Goal: Find specific page/section: Find specific page/section

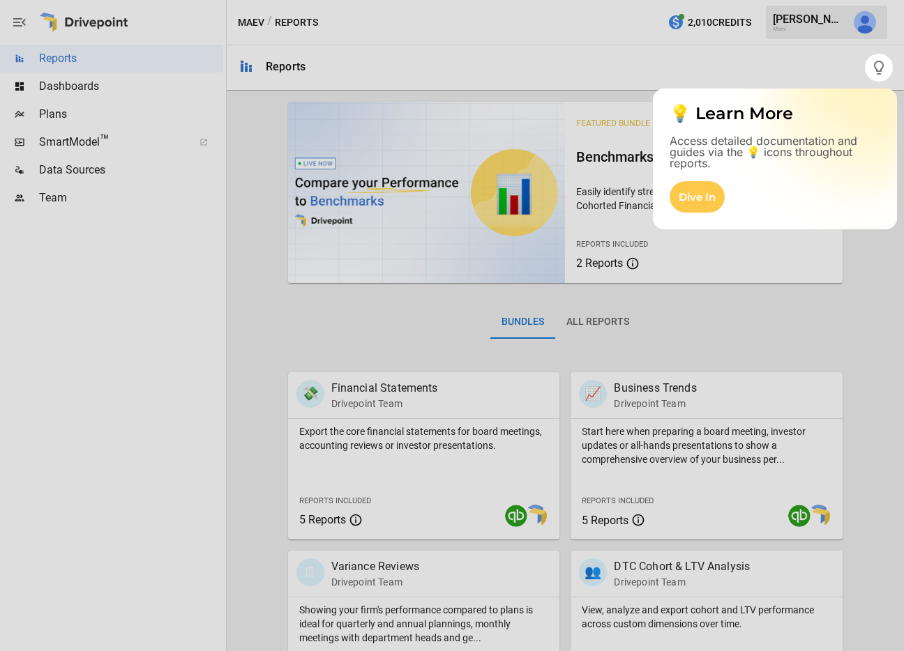
click at [64, 54] on div at bounding box center [432, 325] width 865 height 651
click at [62, 58] on div at bounding box center [432, 325] width 865 height 651
click at [68, 80] on div at bounding box center [432, 325] width 865 height 651
click at [67, 89] on div at bounding box center [452, 367] width 904 height 570
click at [680, 192] on div "Dive In" at bounding box center [696, 196] width 55 height 31
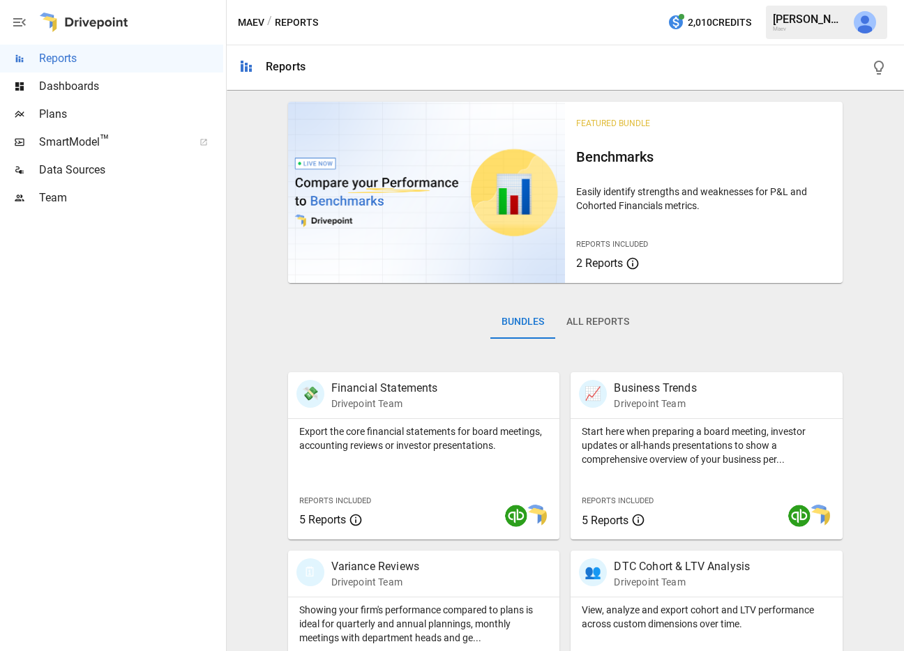
click at [92, 83] on span "Dashboards" at bounding box center [131, 86] width 184 height 17
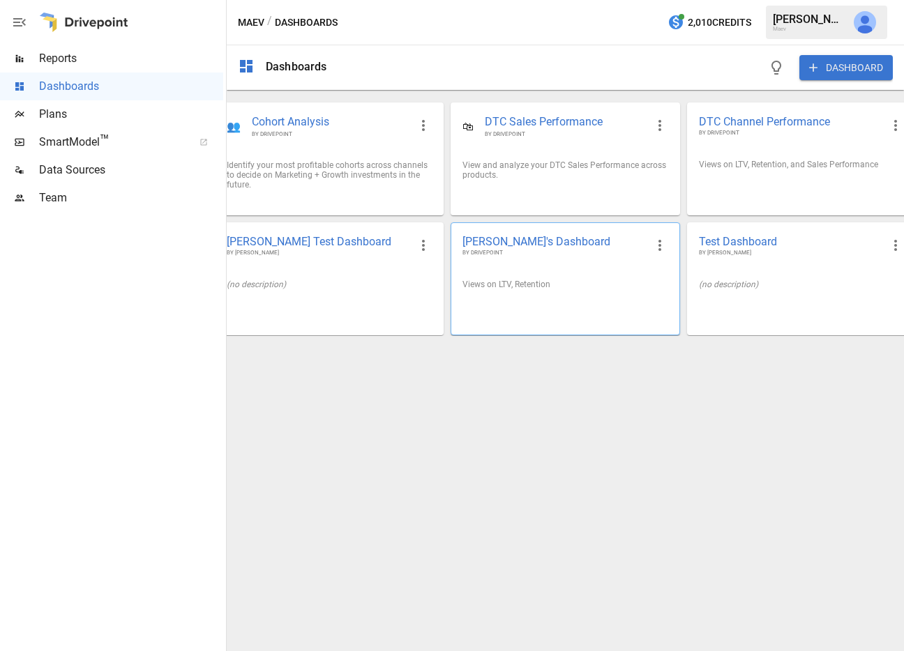
click at [533, 234] on span "[PERSON_NAME]'s Dashboard" at bounding box center [553, 241] width 183 height 15
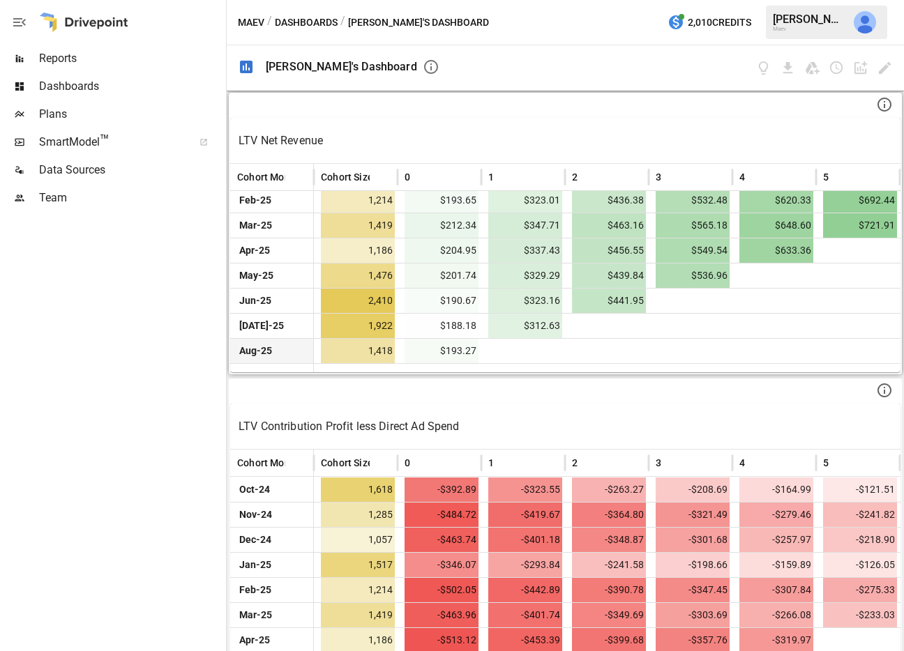
scroll to position [105, 0]
click at [504, 374] on div "LTV Net Revenue Cohort Month Cohort Size 0 1 2 3 4 5 6 [DATE]-24 1,618 $217.24 …" at bounding box center [565, 234] width 673 height 282
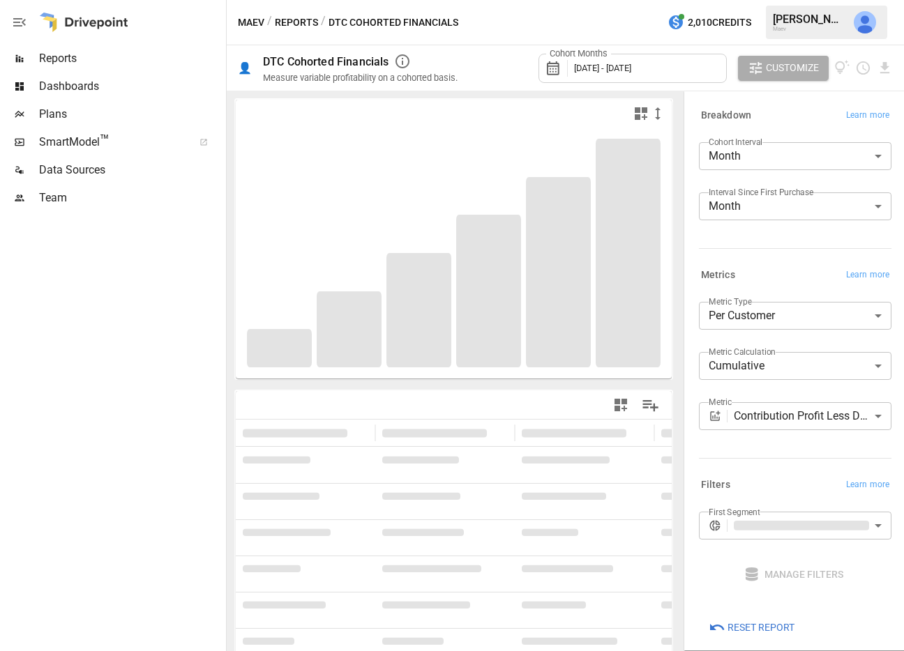
click at [68, 86] on span "Dashboards" at bounding box center [131, 86] width 184 height 17
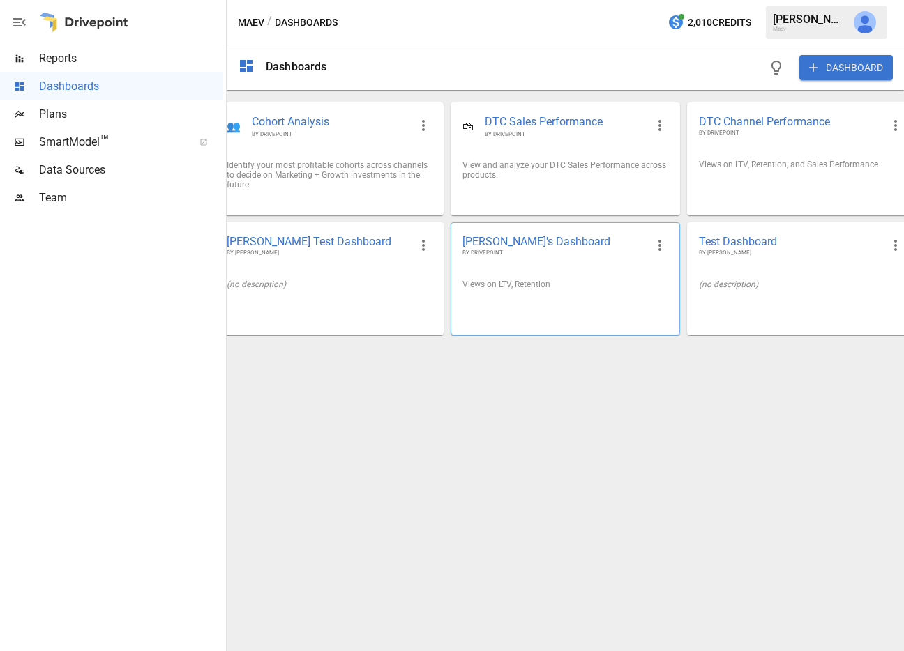
click at [531, 247] on span "[PERSON_NAME]'s Dashboard" at bounding box center [553, 241] width 183 height 15
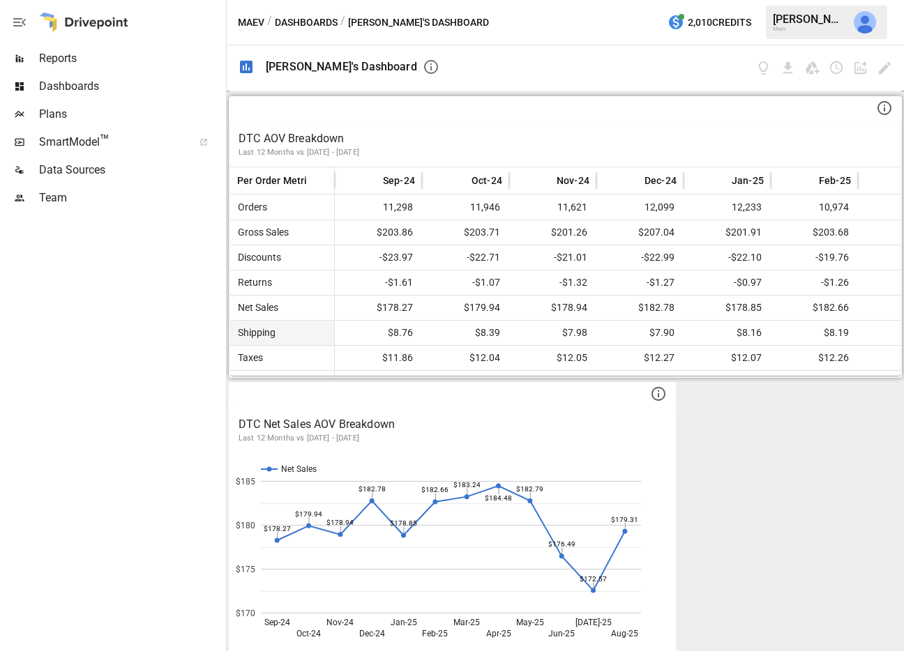
scroll to position [844, 0]
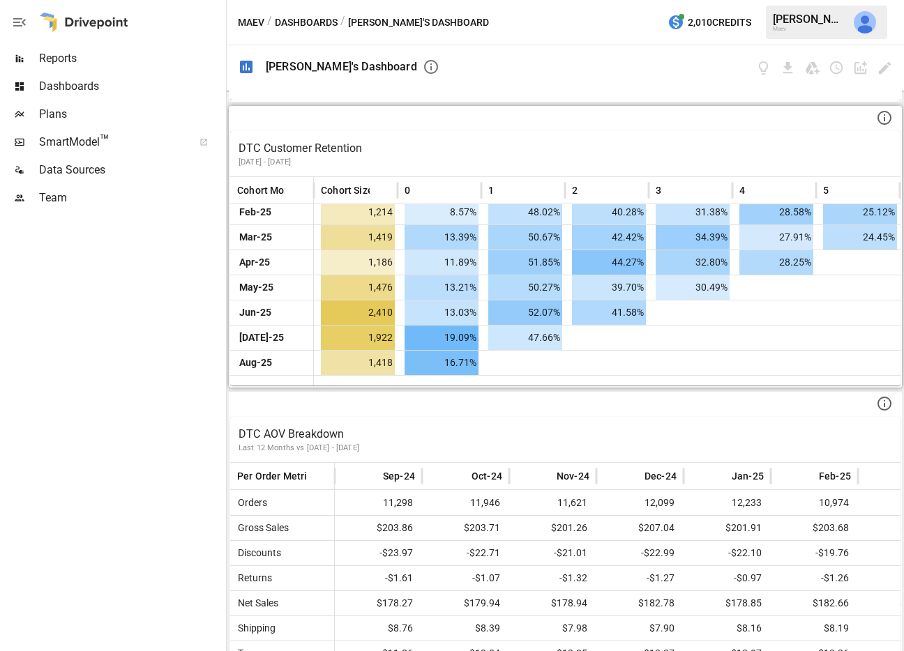
drag, startPoint x: 481, startPoint y: 387, endPoint x: 618, endPoint y: 386, distance: 136.7
click at [618, 386] on div "DTC Customer Retention [DATE] - [DATE] Cohort Month Cohort Size 0 1 2 3 4 5 6 […" at bounding box center [565, 247] width 673 height 282
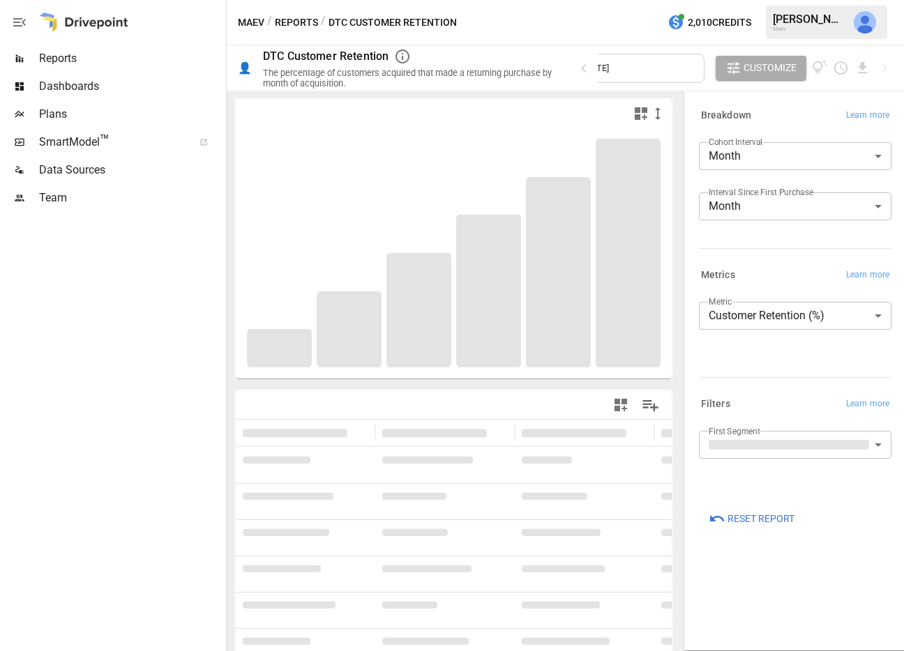
click at [63, 62] on span "Reports" at bounding box center [131, 58] width 184 height 17
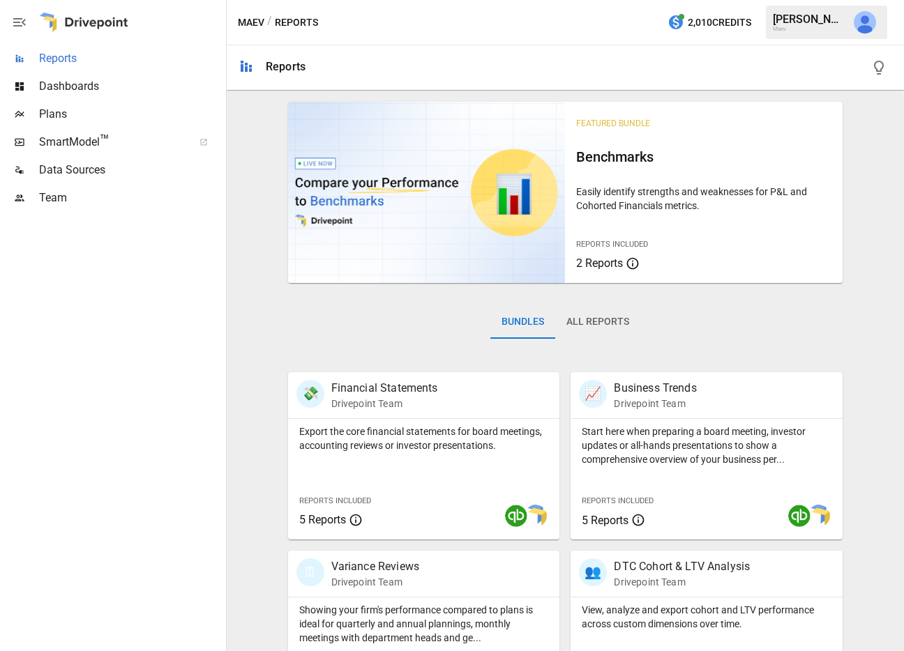
click at [60, 57] on span "Reports" at bounding box center [131, 58] width 184 height 17
click at [70, 64] on span "Reports" at bounding box center [131, 58] width 184 height 17
